Goal: Contribute content

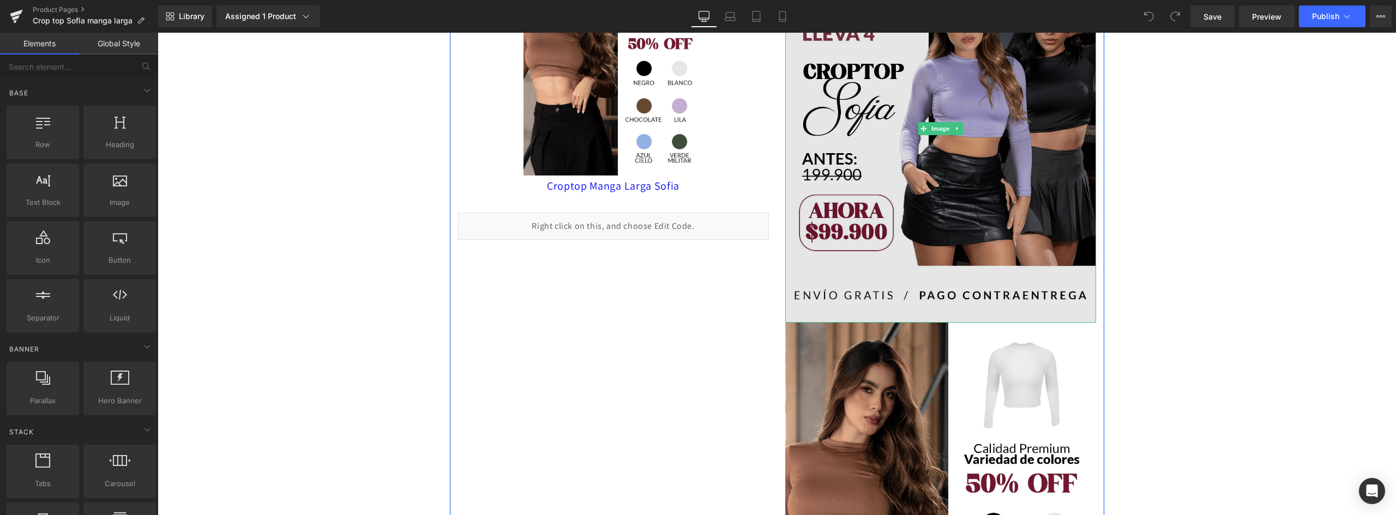
scroll to position [109, 0]
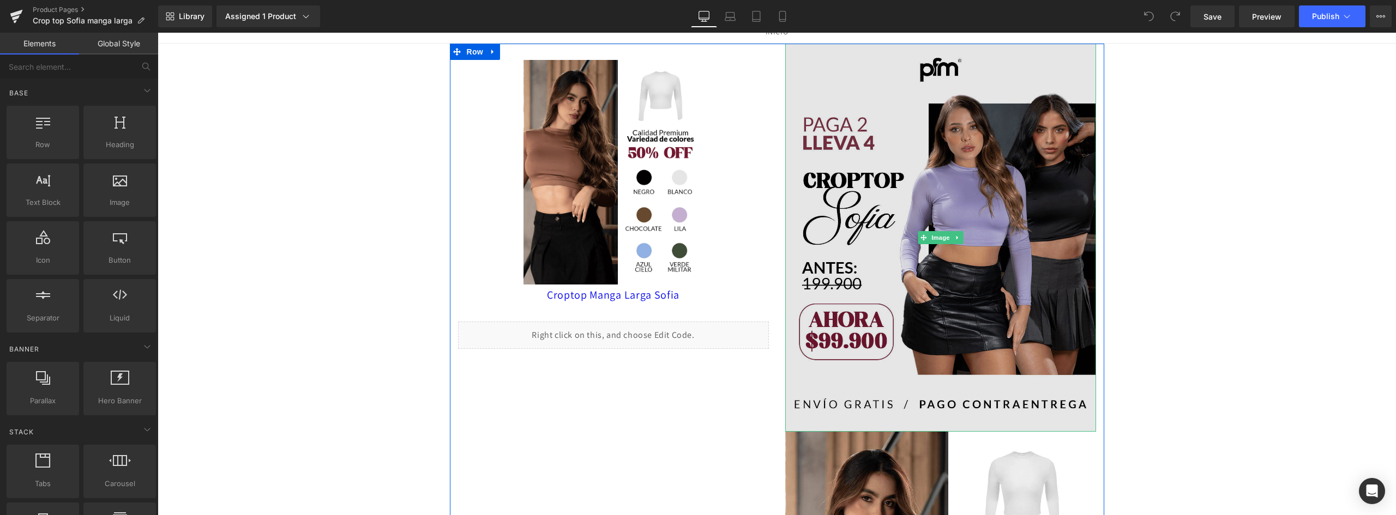
click at [970, 250] on img at bounding box center [940, 238] width 311 height 389
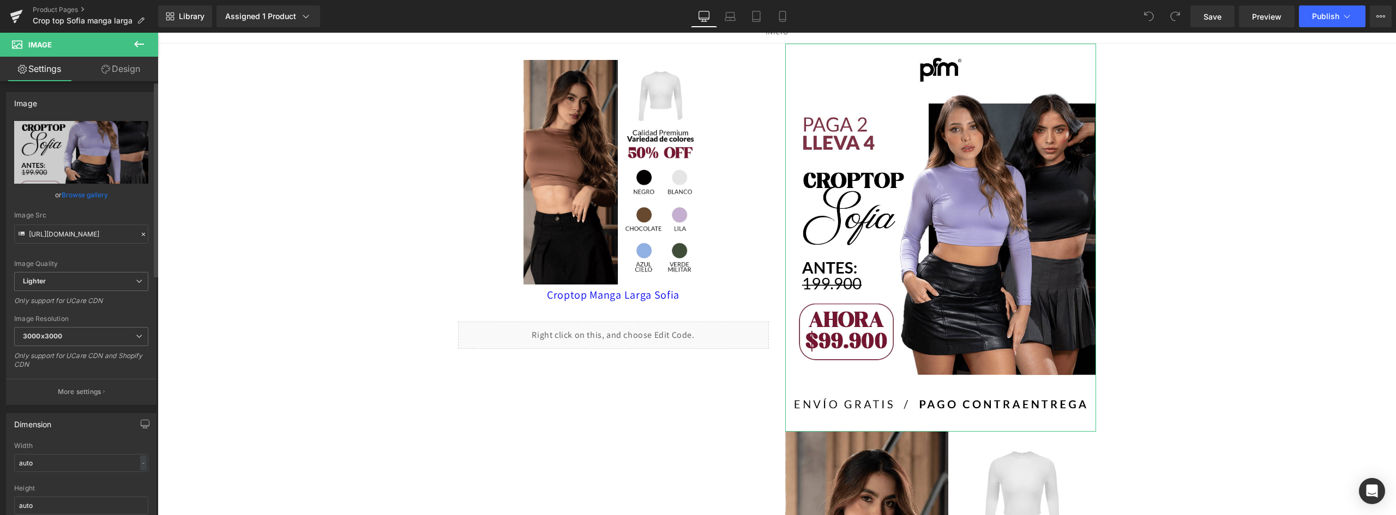
click at [78, 192] on link "Browse gallery" at bounding box center [85, 194] width 46 height 19
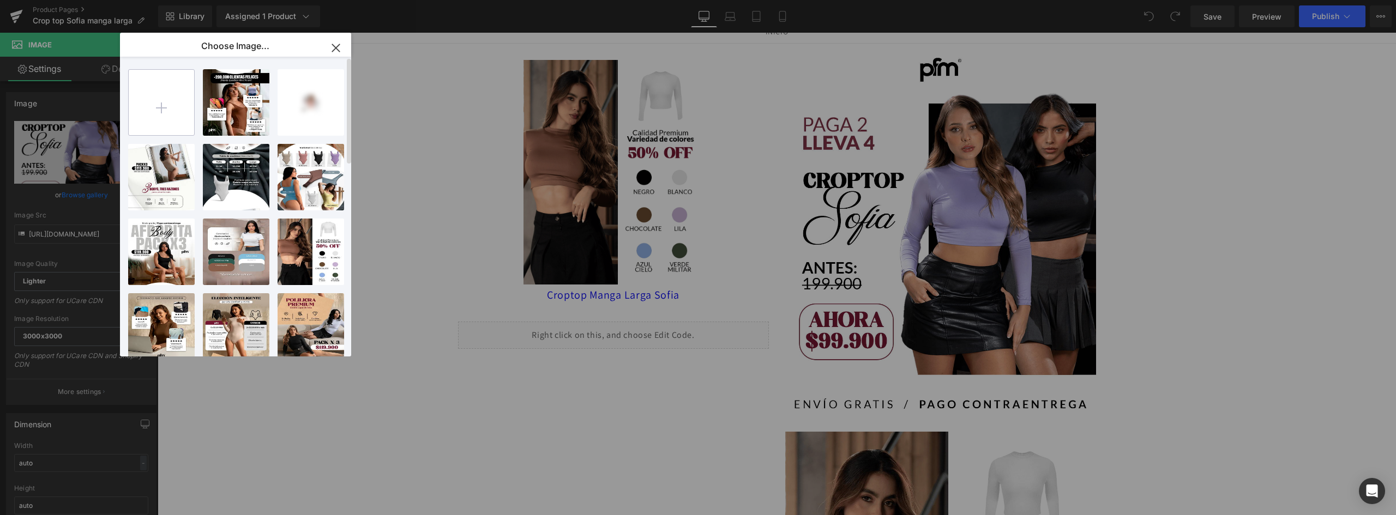
click at [171, 106] on input "file" at bounding box center [161, 102] width 65 height 65
type input "C:\fakepath\landing-[GEOGRAPHIC_DATA]-(4)_05.webp"
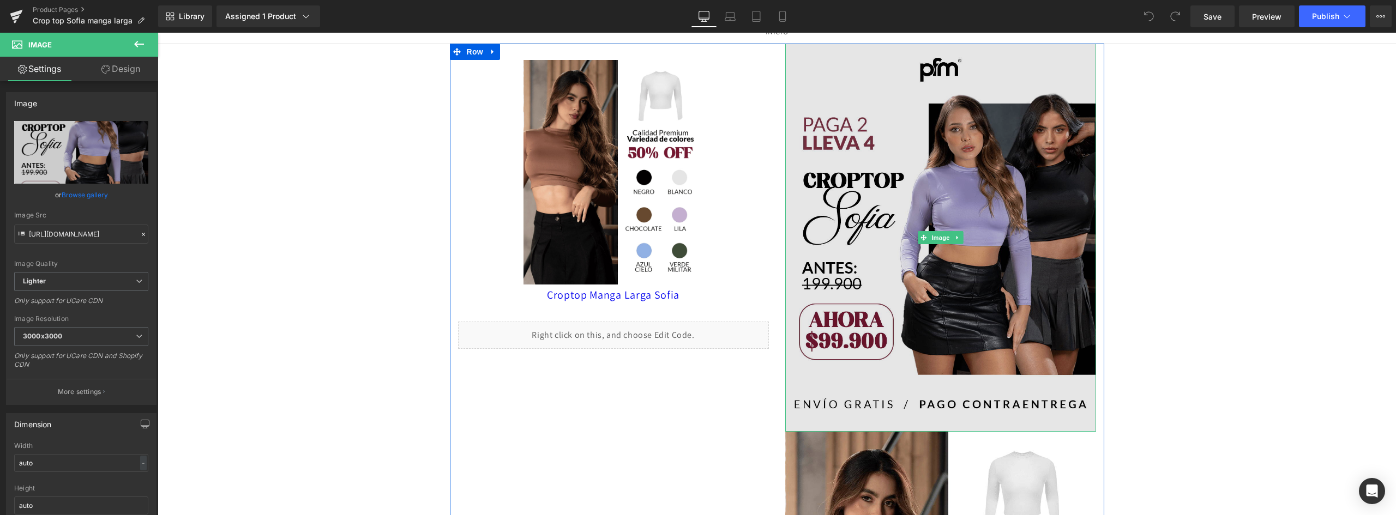
click at [952, 221] on img at bounding box center [940, 238] width 311 height 389
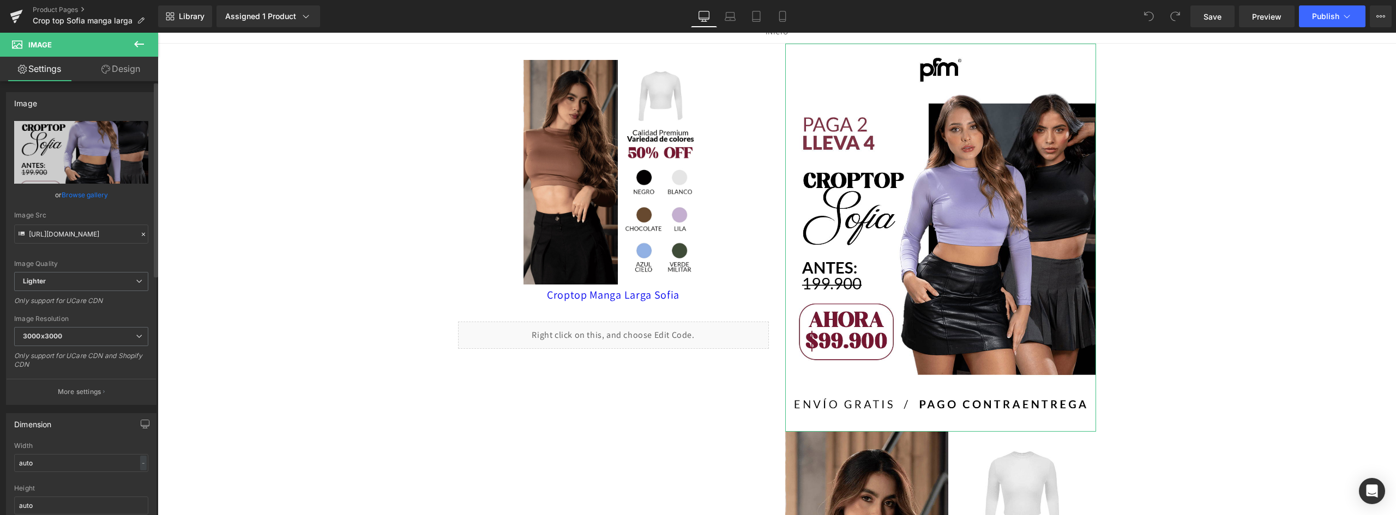
click at [91, 198] on link "Browse gallery" at bounding box center [85, 194] width 46 height 19
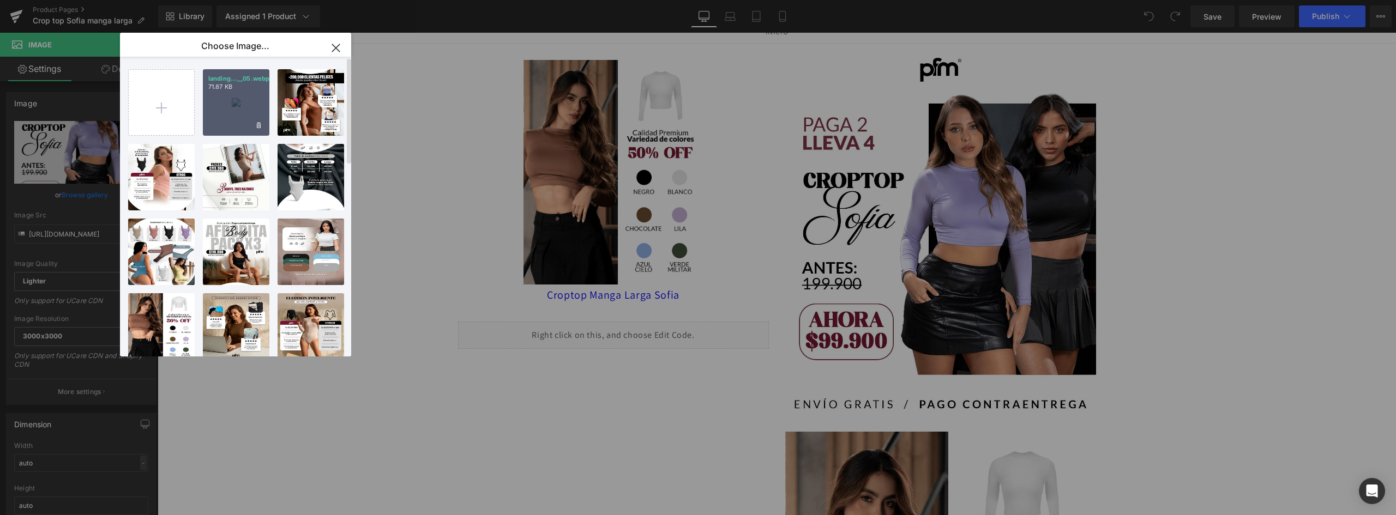
click at [244, 112] on div "landing...__05.webp 71.87 KB" at bounding box center [236, 102] width 67 height 67
type input "[URL][DOMAIN_NAME]"
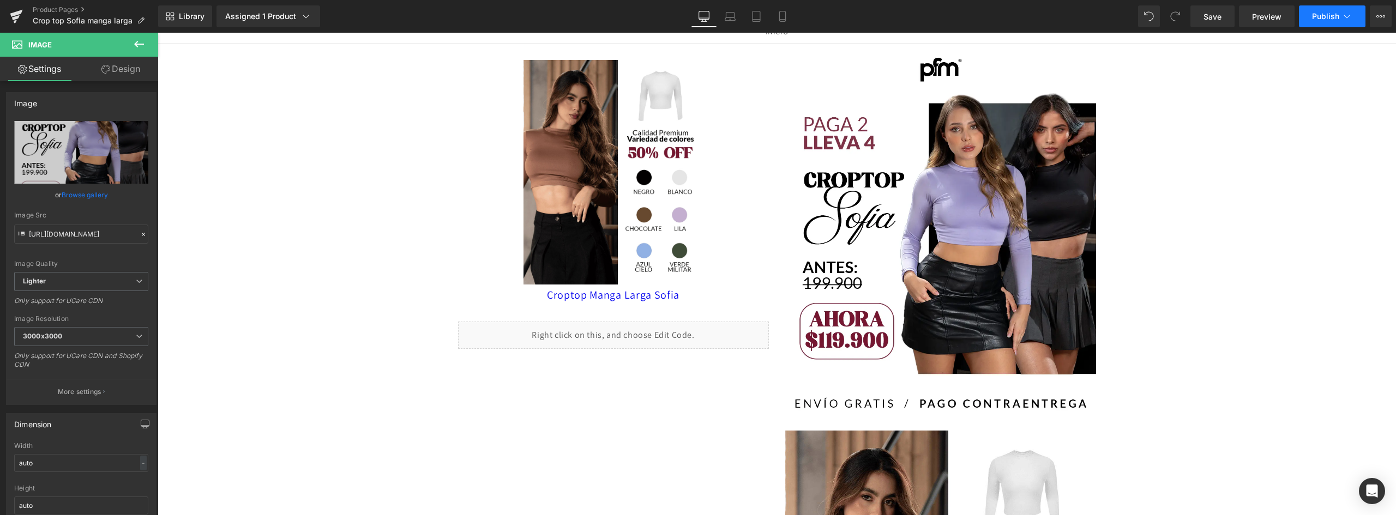
click at [1340, 17] on button "Publish" at bounding box center [1332, 16] width 67 height 22
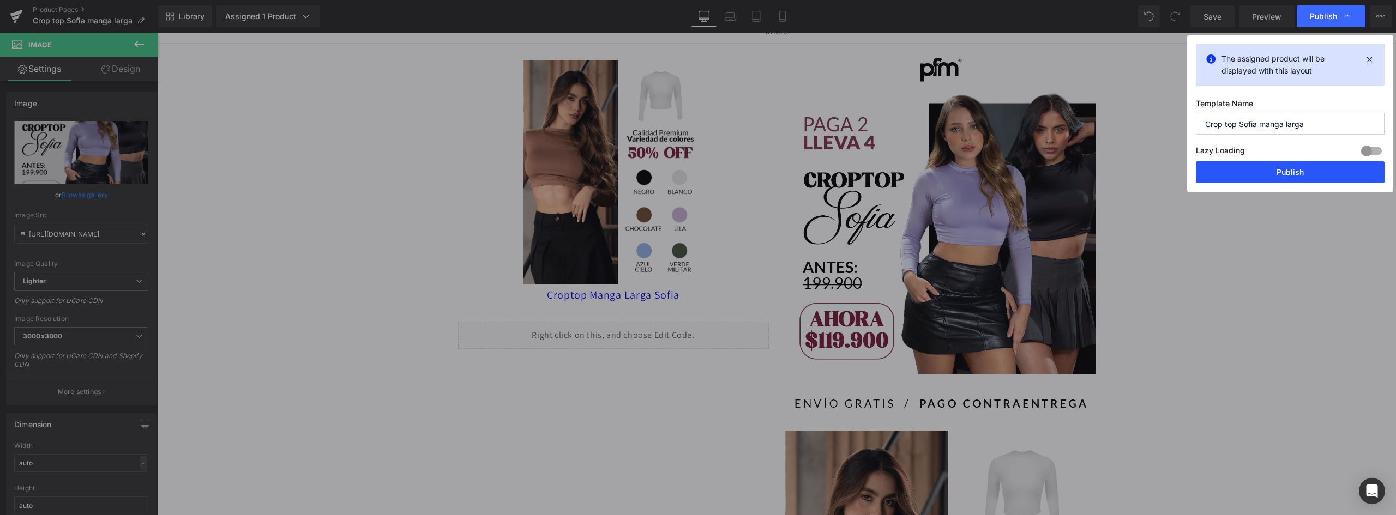
drag, startPoint x: 1134, startPoint y: 143, endPoint x: 1292, endPoint y: 176, distance: 160.9
click at [1292, 176] on button "Publish" at bounding box center [1290, 172] width 189 height 22
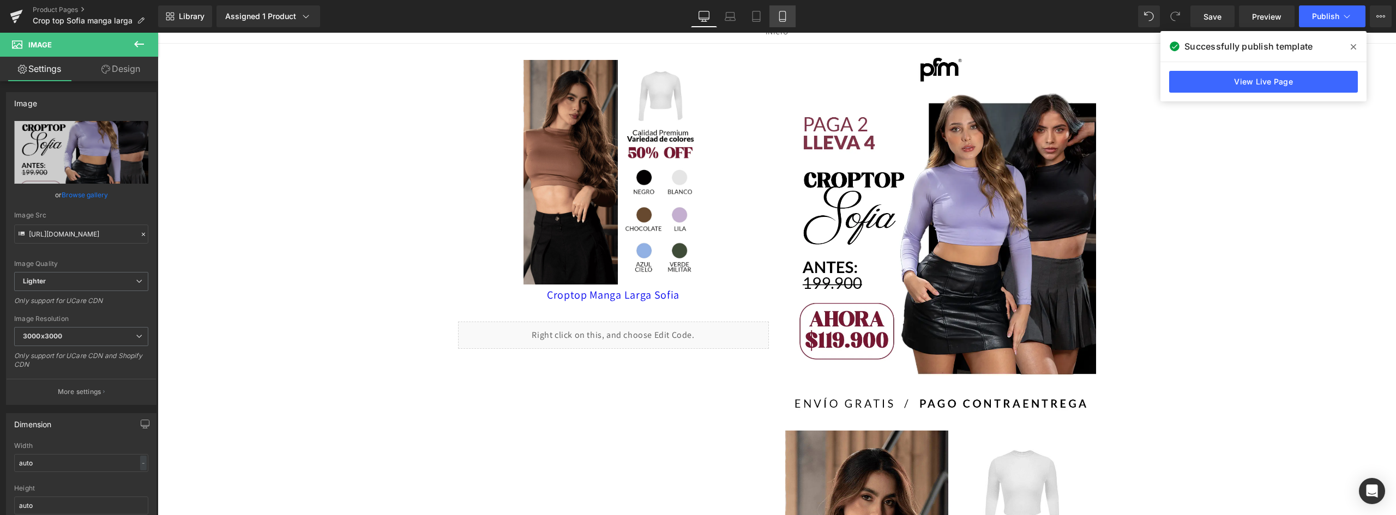
click at [788, 16] on icon at bounding box center [782, 16] width 11 height 11
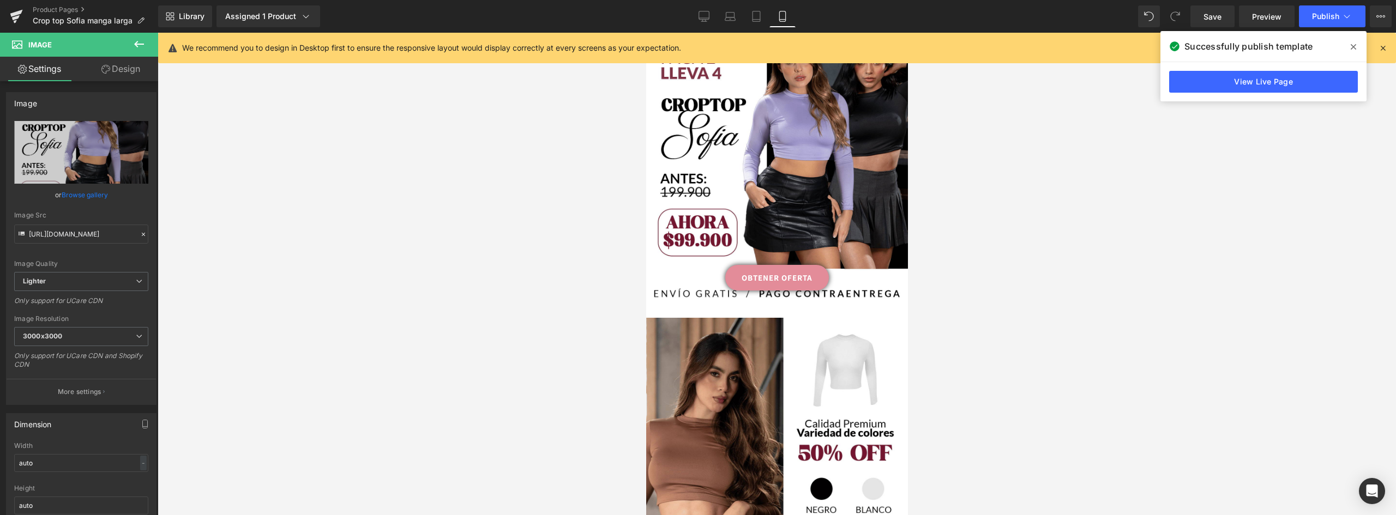
scroll to position [0, 0]
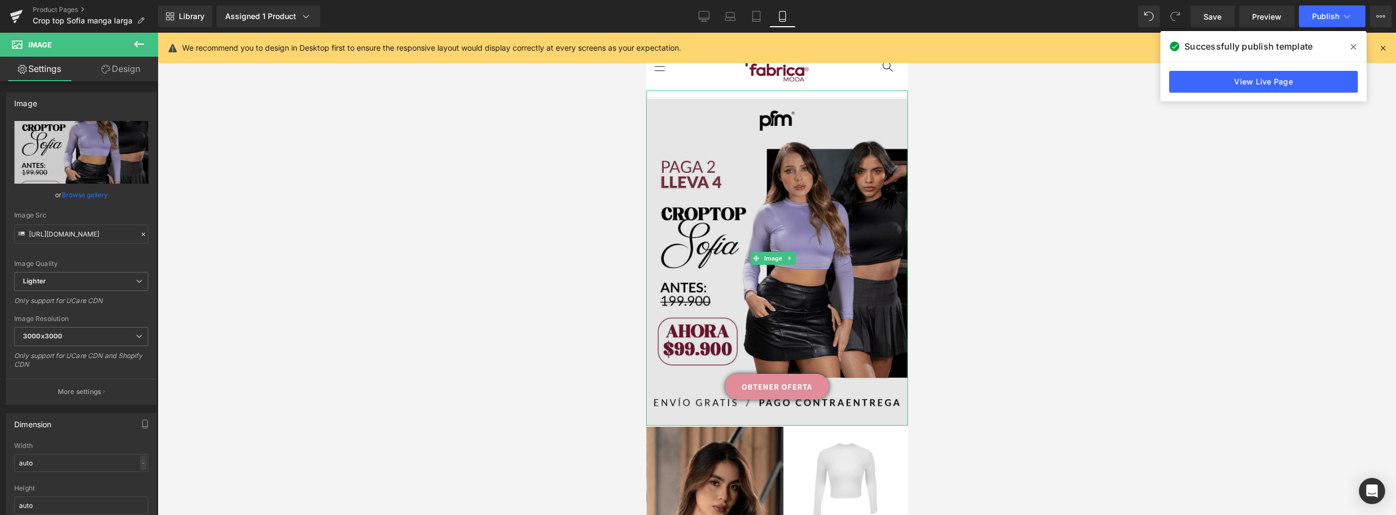
click at [756, 186] on img at bounding box center [777, 262] width 262 height 327
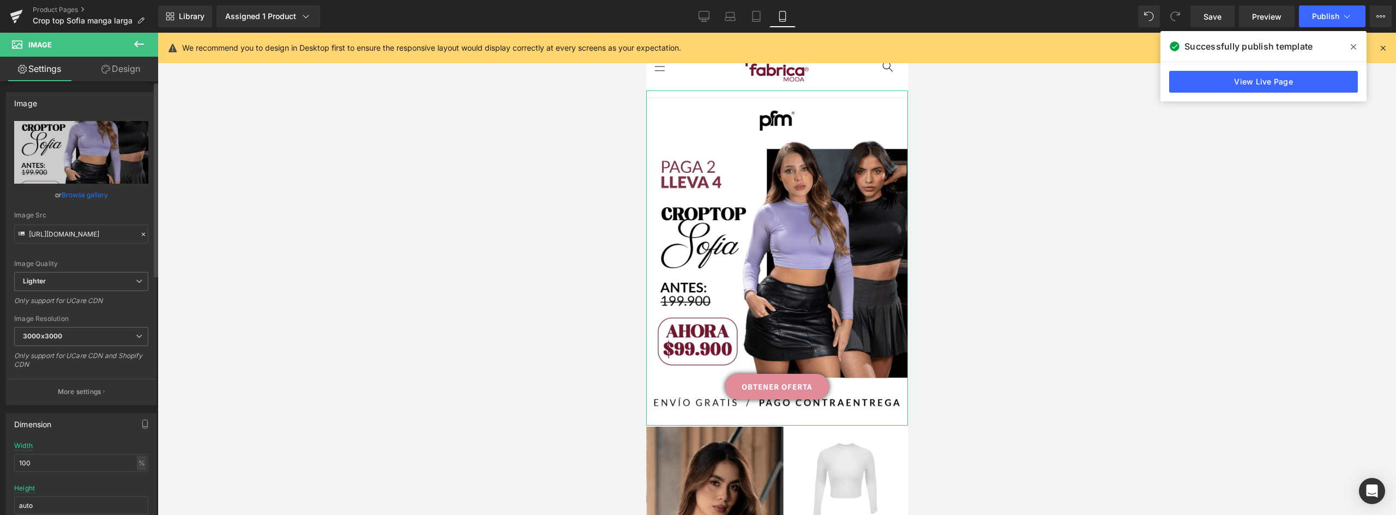
click at [93, 194] on link "Browse gallery" at bounding box center [85, 194] width 46 height 19
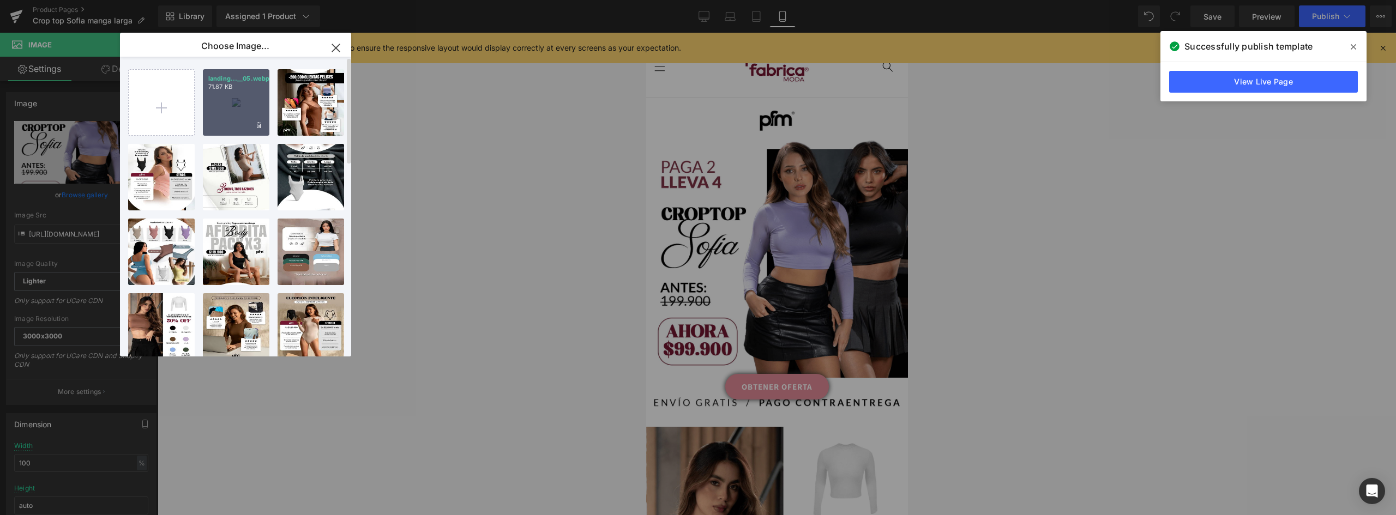
click at [234, 94] on div "landing...__05.webp 71.87 KB" at bounding box center [236, 102] width 67 height 67
type input "[URL][DOMAIN_NAME]"
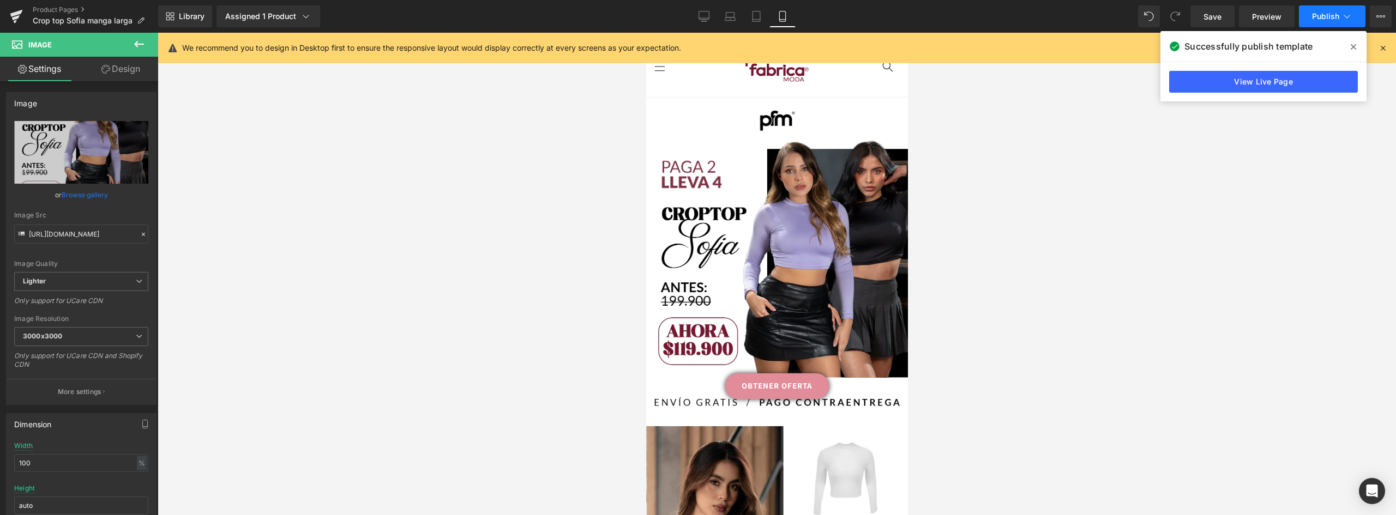
click at [1328, 12] on span "Publish" at bounding box center [1325, 16] width 27 height 9
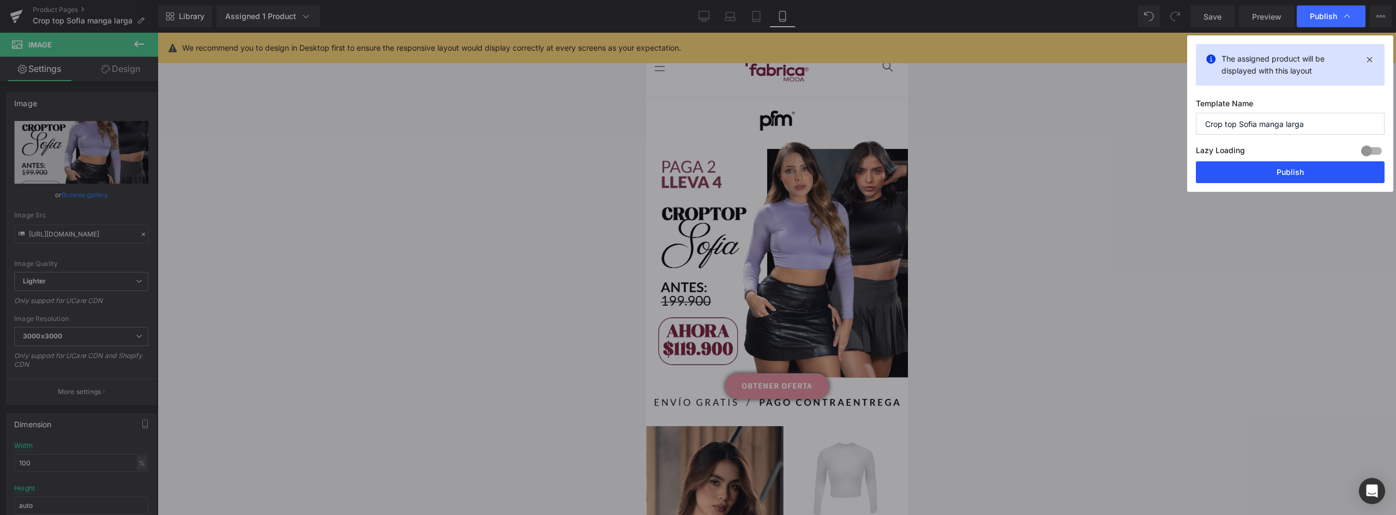
click at [1294, 180] on button "Publish" at bounding box center [1290, 172] width 189 height 22
